Goal: Information Seeking & Learning: Learn about a topic

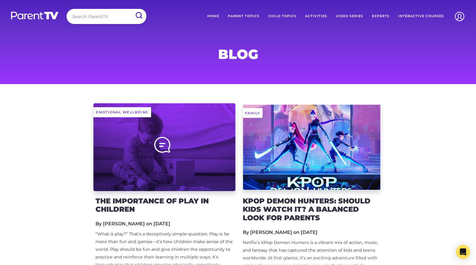
click at [194, 174] on div at bounding box center [164, 147] width 142 height 88
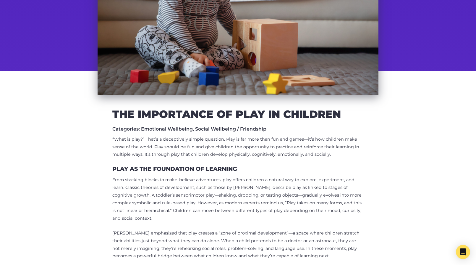
scroll to position [136, 0]
click at [206, 146] on p "“What is play?” That’s a deceptively simple question. Play is far more than fun…" at bounding box center [237, 146] width 251 height 23
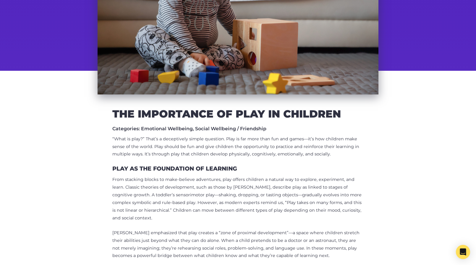
click at [206, 146] on p "“What is play?” That’s a deceptively simple question. Play is far more than fun…" at bounding box center [237, 146] width 251 height 23
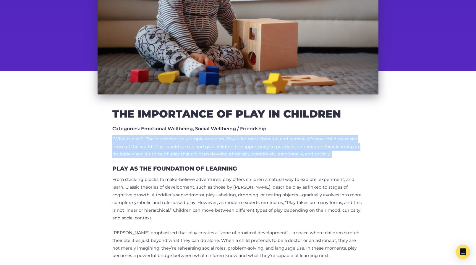
copy div "“What is play?” That’s a deceptively simple question. Play is far more than fun…"
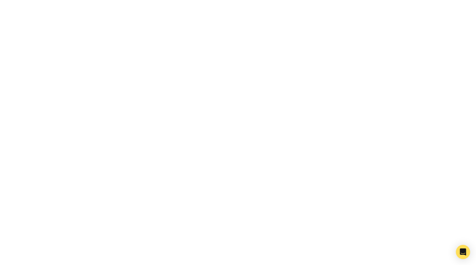
scroll to position [773, 0]
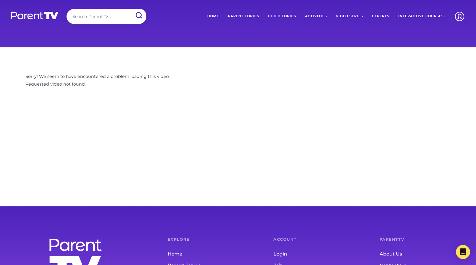
click at [102, 19] on input "search" at bounding box center [107, 16] width 80 height 15
type input "play"
click at [131, 9] on input "submit" at bounding box center [138, 15] width 15 height 13
